Goal: Book appointment/travel/reservation

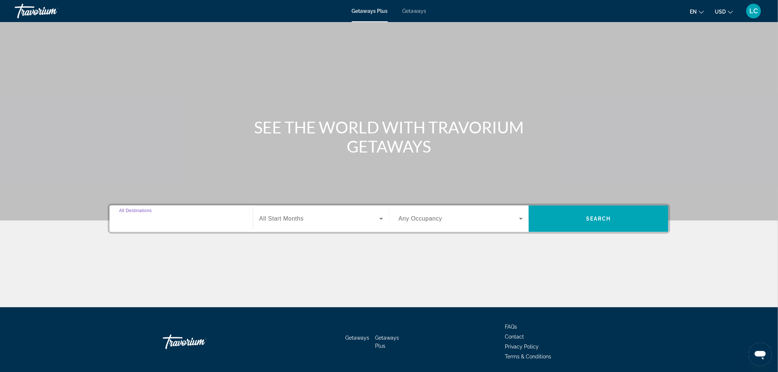
click at [185, 218] on input "Destination All Destinations" at bounding box center [181, 219] width 124 height 9
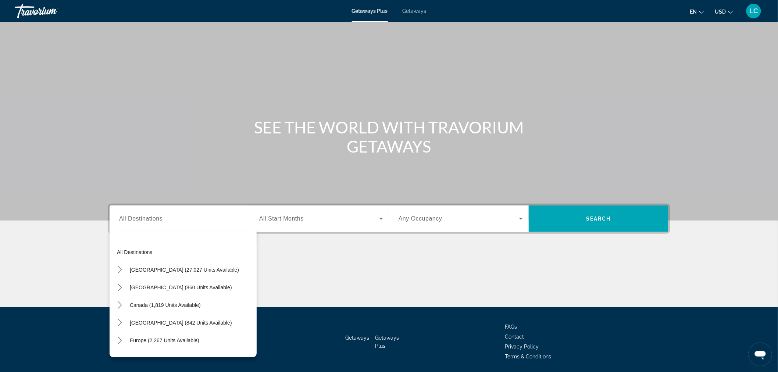
scroll to position [25, 0]
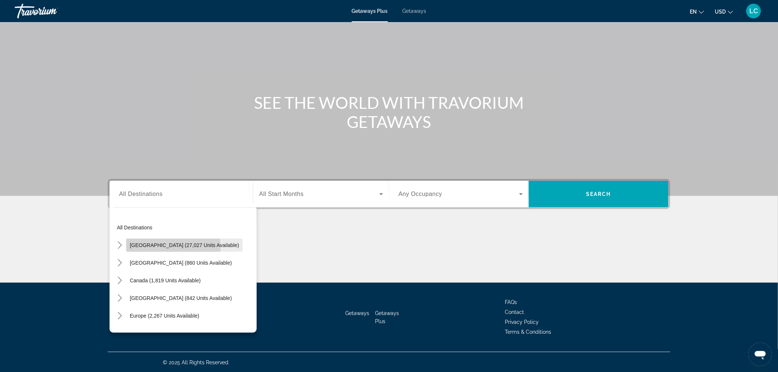
click at [158, 247] on span "United States (27,027 units available)" at bounding box center [184, 245] width 109 height 6
type input "**********"
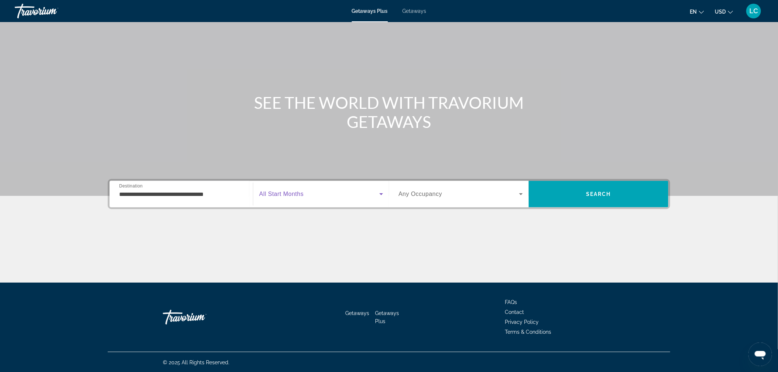
click at [381, 193] on icon "Search widget" at bounding box center [381, 194] width 4 height 2
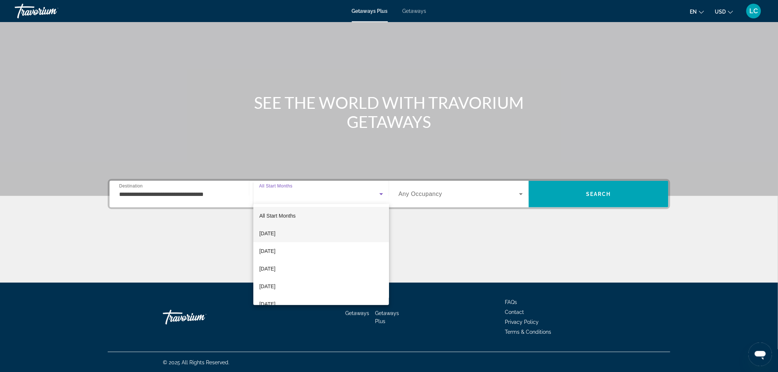
click at [340, 232] on mat-option "October 2025" at bounding box center [321, 234] width 136 height 18
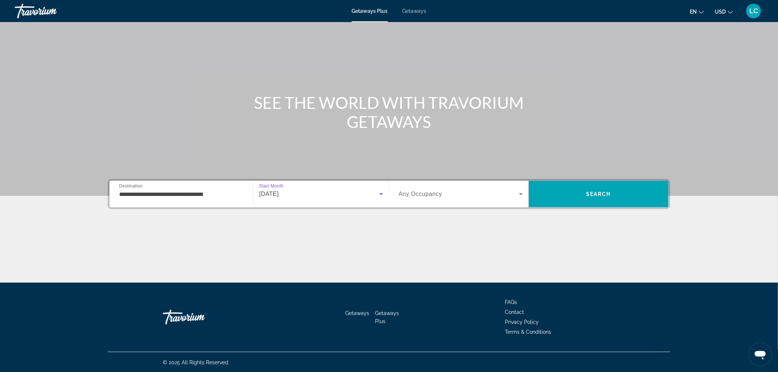
click at [519, 193] on icon "Search widget" at bounding box center [520, 194] width 9 height 9
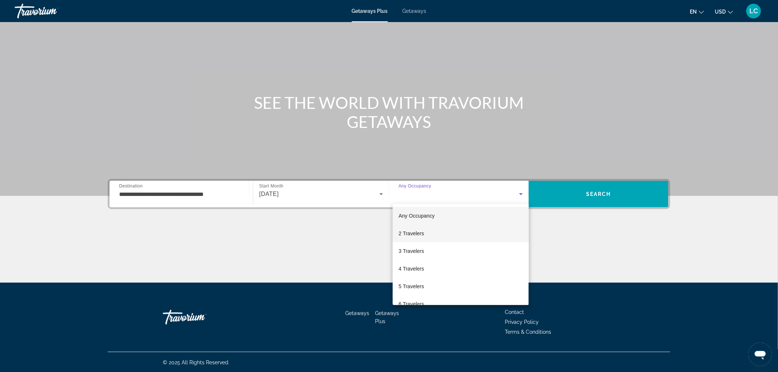
click at [437, 236] on mat-option "2 Travelers" at bounding box center [461, 234] width 136 height 18
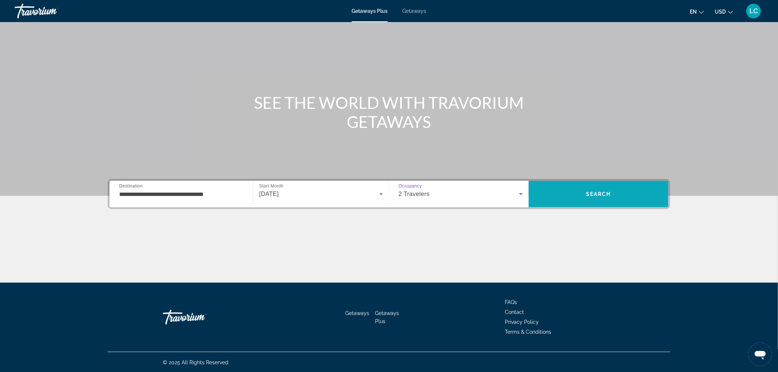
click at [583, 193] on span "Search" at bounding box center [599, 194] width 140 height 18
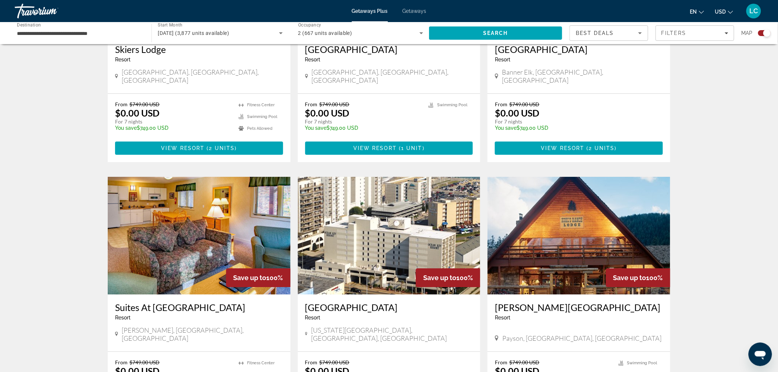
scroll to position [980, 0]
